Goal: Task Accomplishment & Management: Use online tool/utility

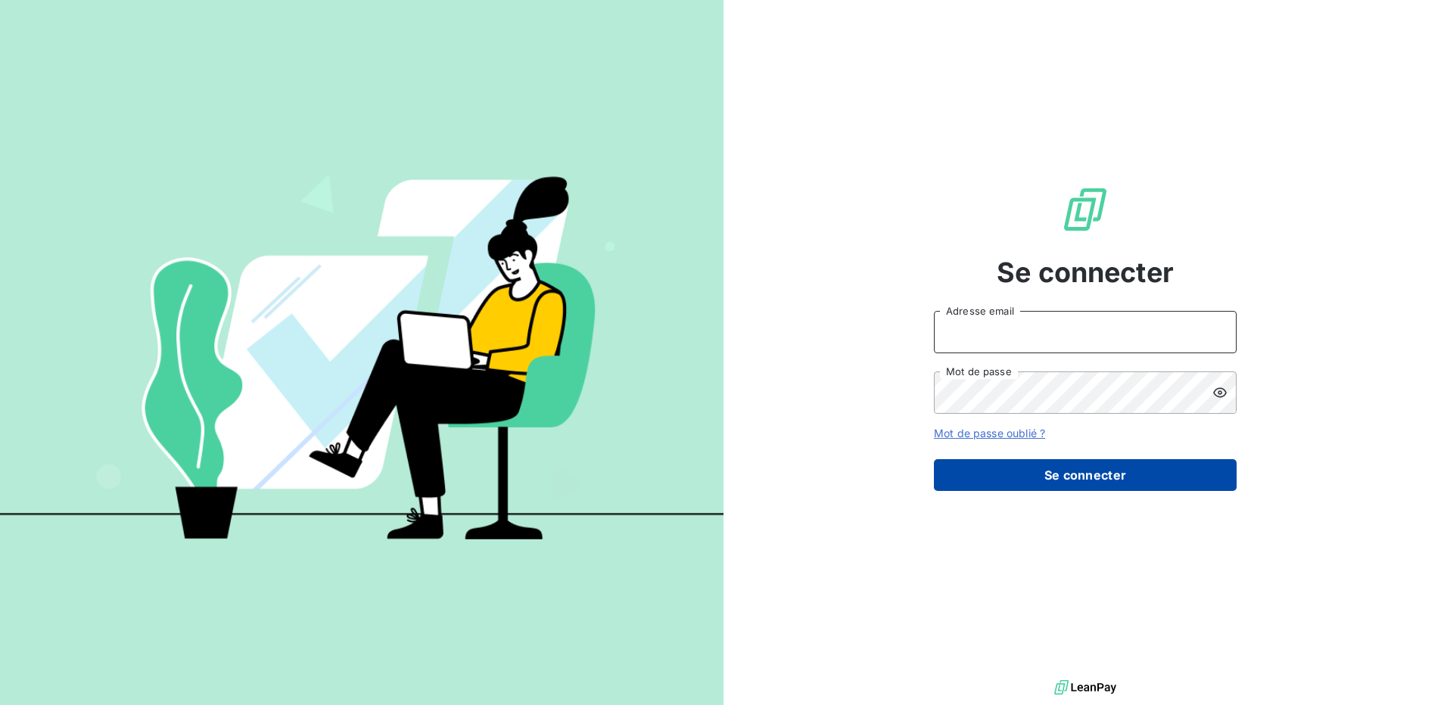
type input "[PERSON_NAME][EMAIL_ADDRESS][DOMAIN_NAME]"
click at [1052, 487] on button "Se connecter" at bounding box center [1085, 475] width 303 height 32
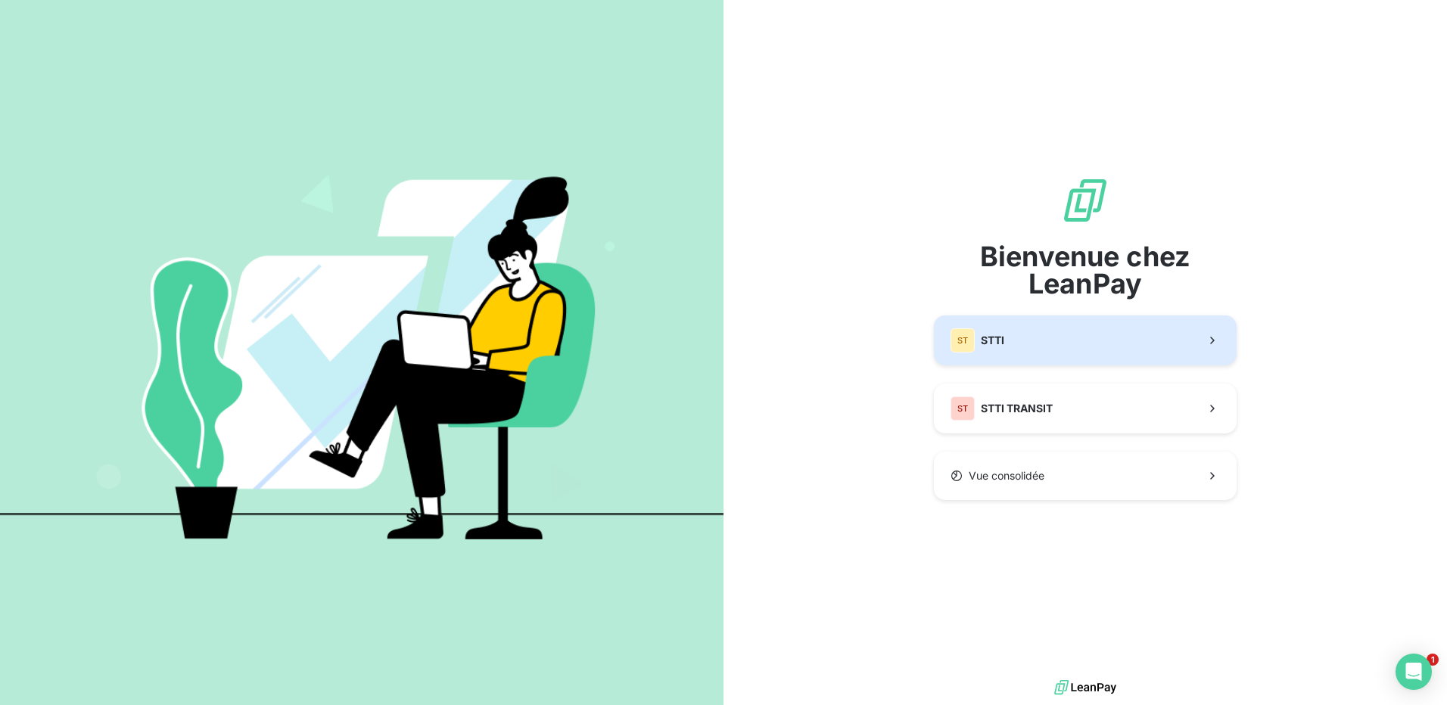
click at [1011, 339] on button "ST STTI" at bounding box center [1085, 341] width 303 height 50
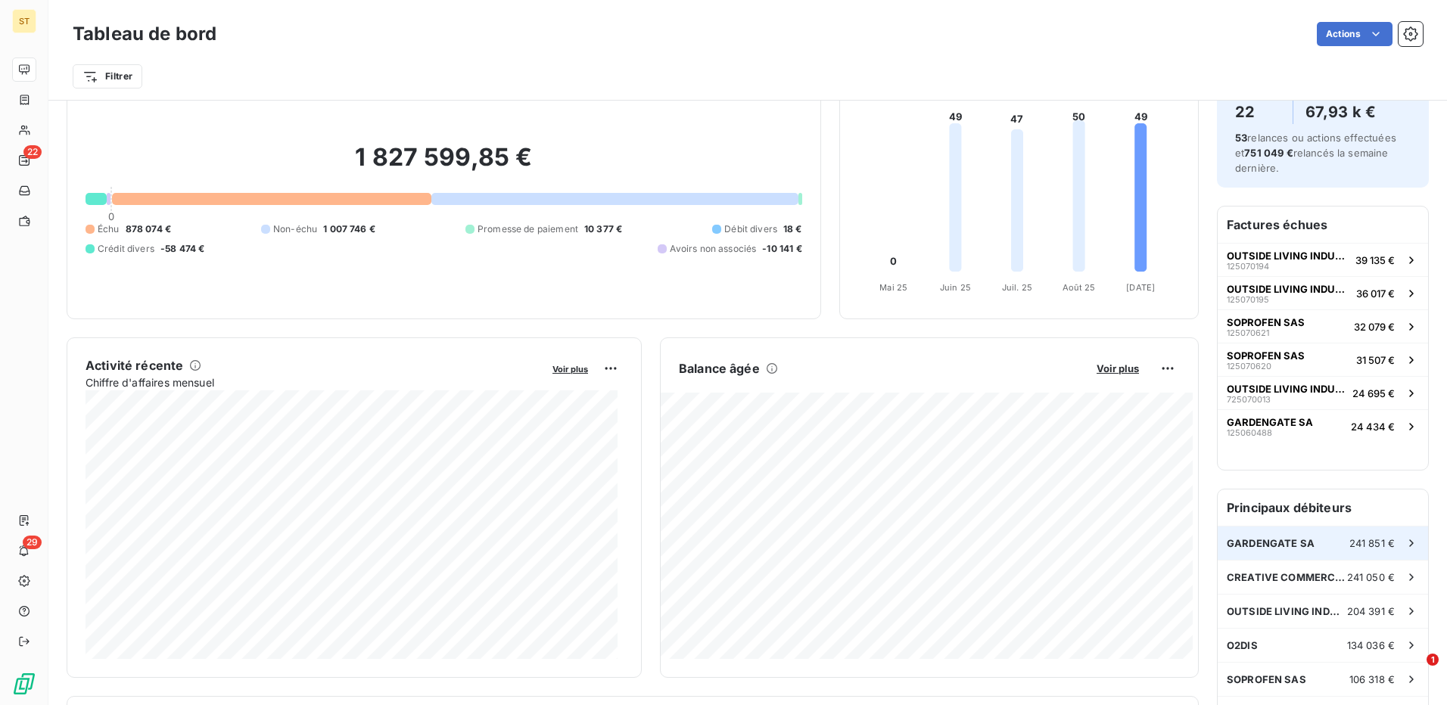
scroll to position [77, 0]
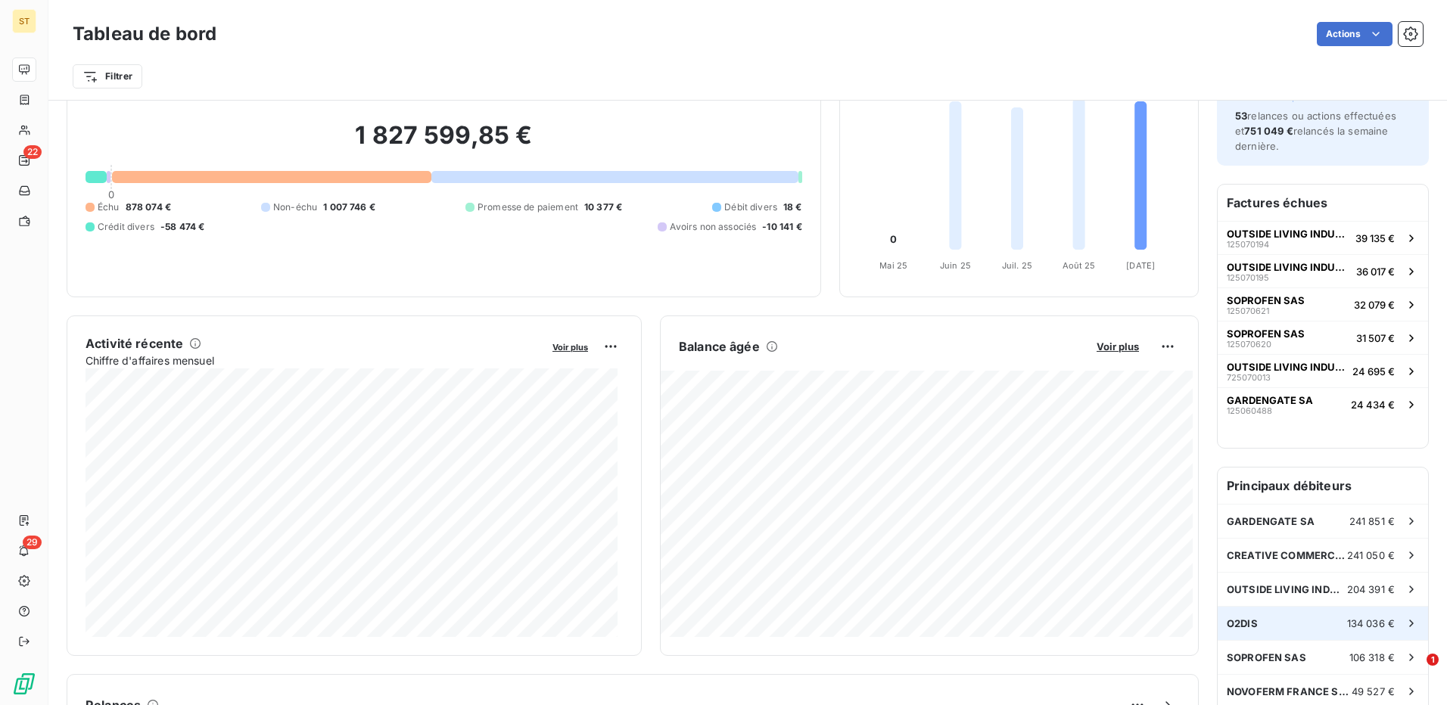
click at [1301, 623] on div "O2DIS 134 036 €" at bounding box center [1322, 623] width 210 height 33
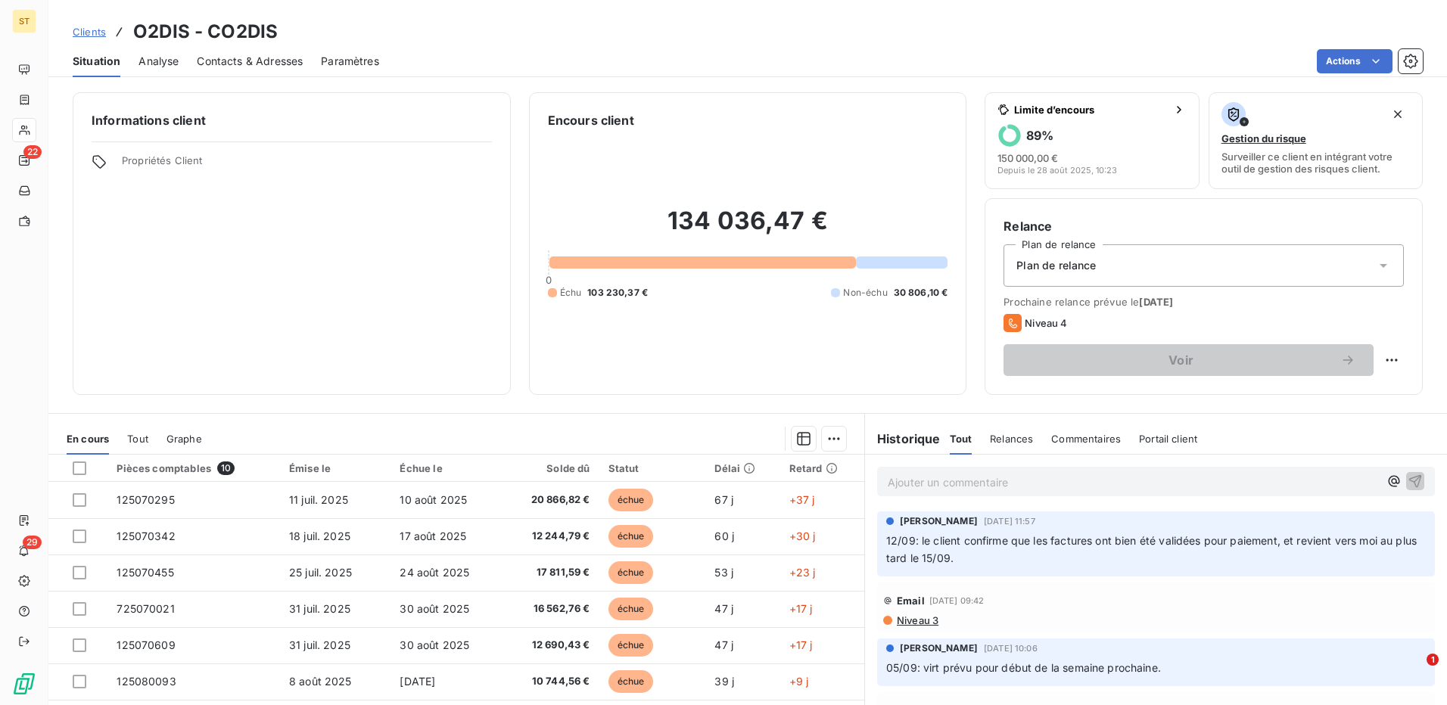
click at [158, 67] on span "Analyse" at bounding box center [158, 61] width 40 height 15
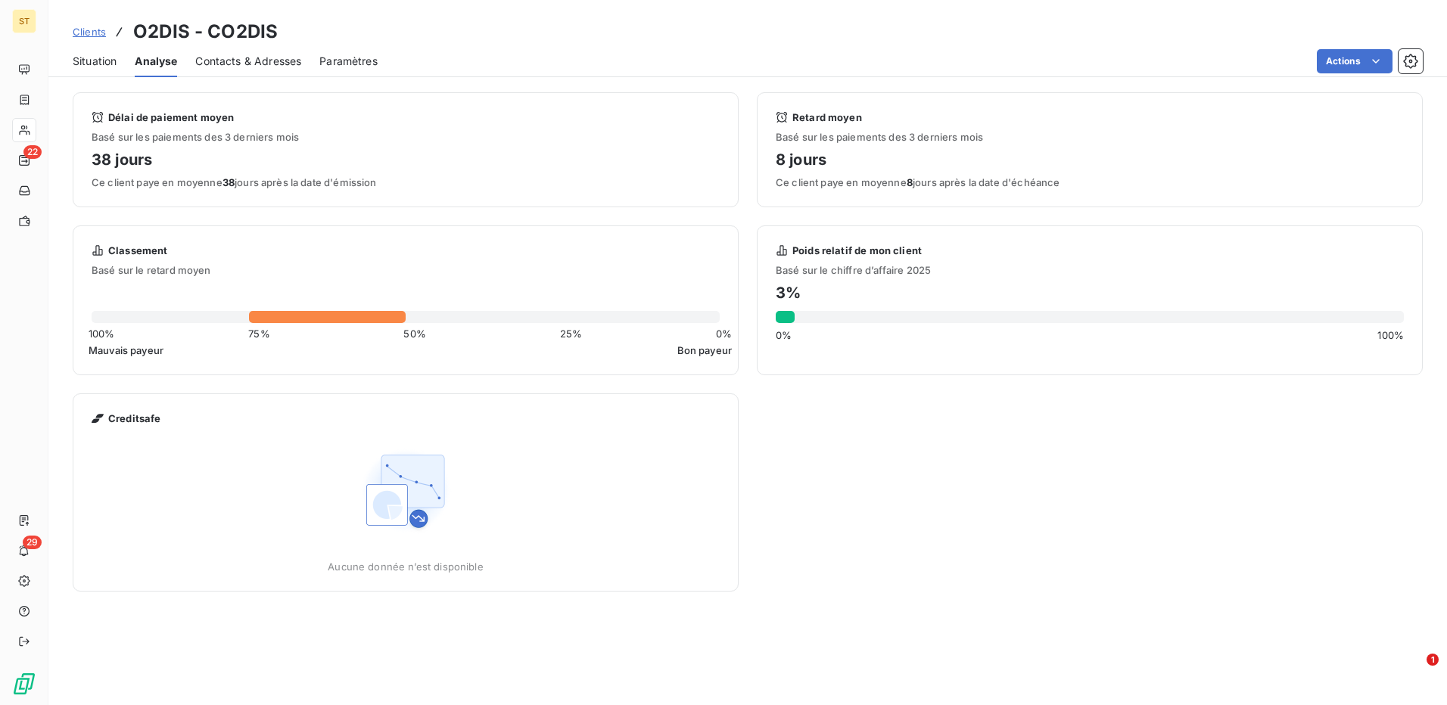
click at [232, 58] on span "Contacts & Adresses" at bounding box center [248, 61] width 106 height 15
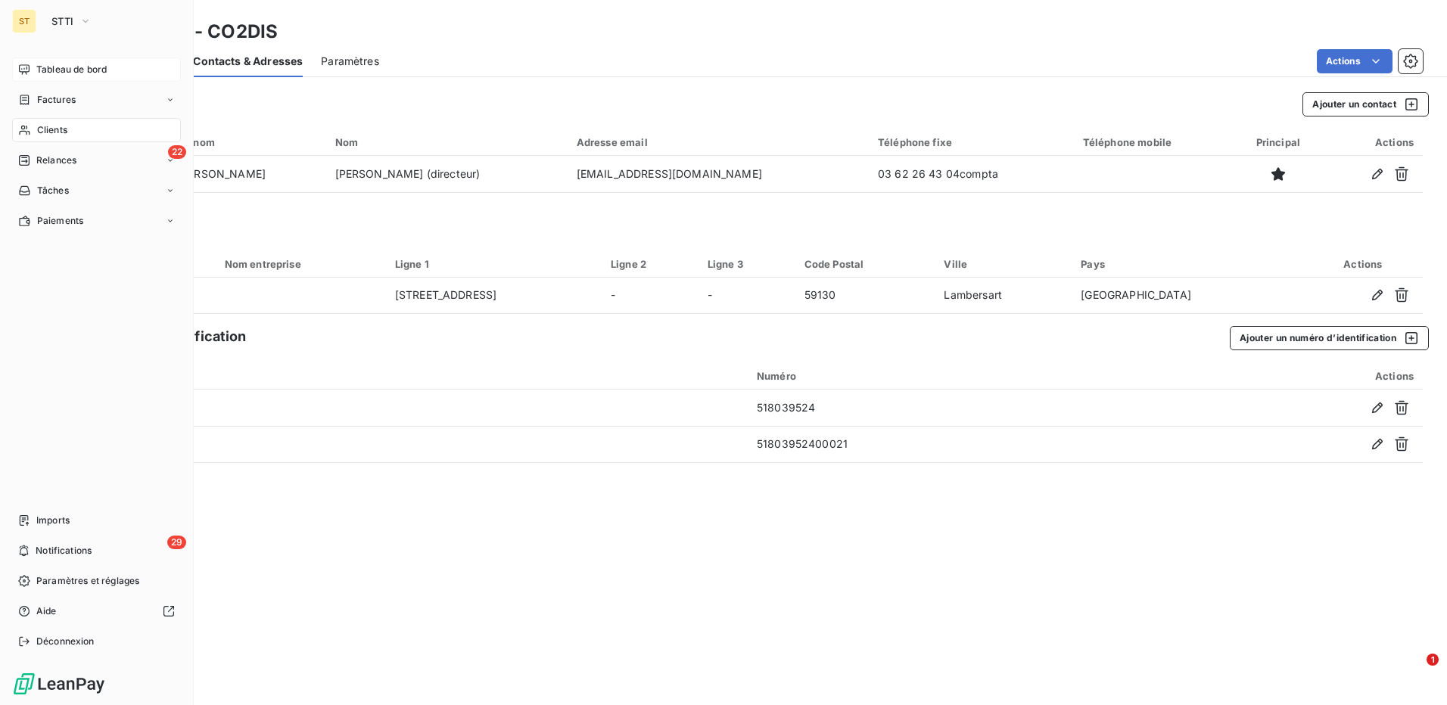
click at [93, 65] on span "Tableau de bord" at bounding box center [71, 70] width 70 height 14
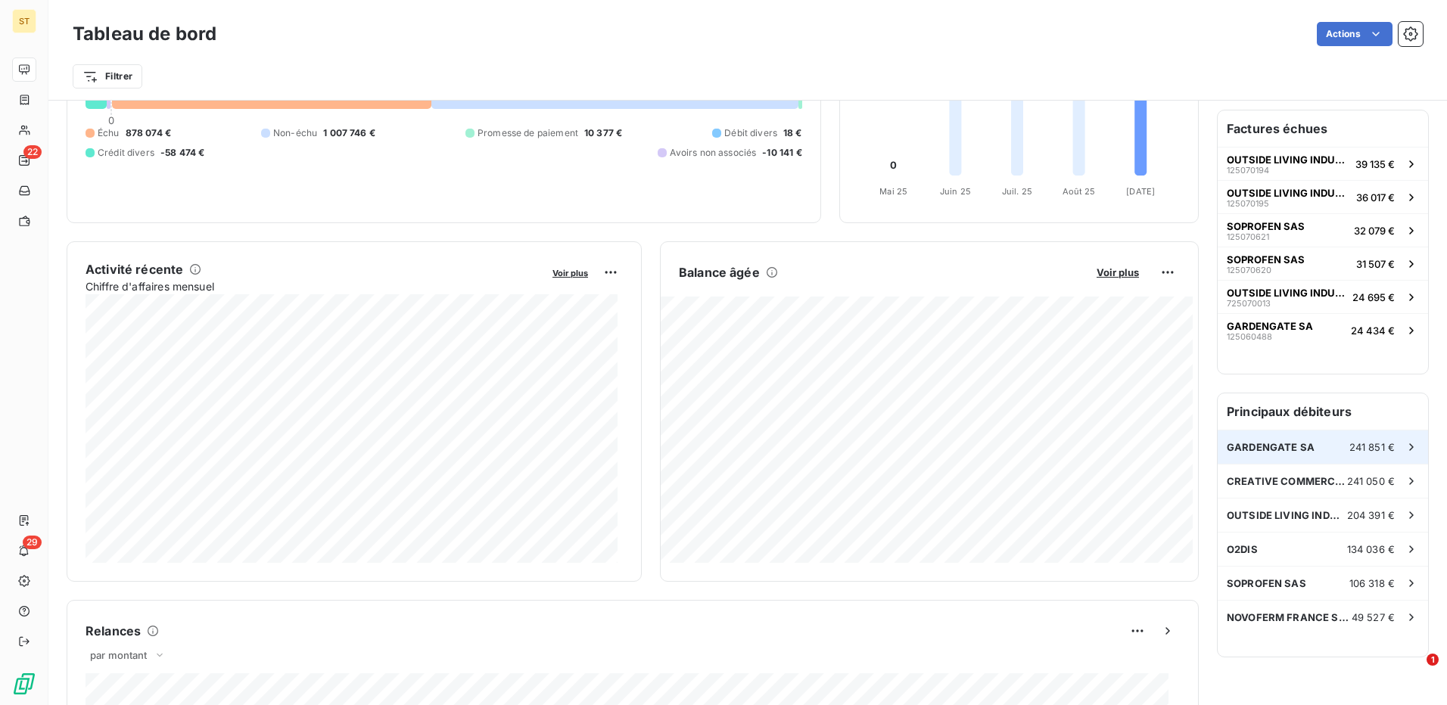
scroll to position [152, 0]
